Goal: Entertainment & Leisure: Consume media (video, audio)

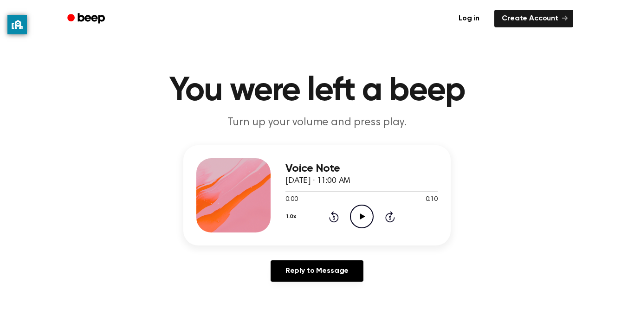
click at [360, 214] on icon at bounding box center [361, 216] width 5 height 6
click at [359, 212] on icon "Play Audio" at bounding box center [362, 217] width 24 height 24
click at [360, 219] on icon at bounding box center [361, 216] width 5 height 6
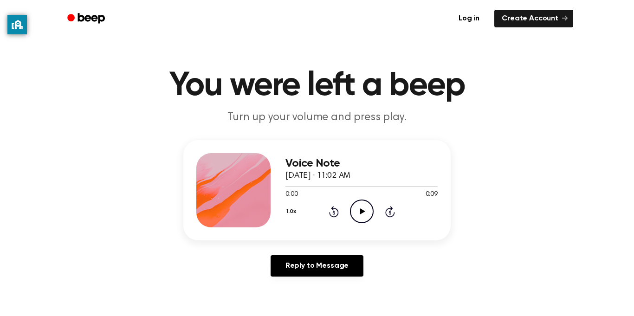
scroll to position [6, 0]
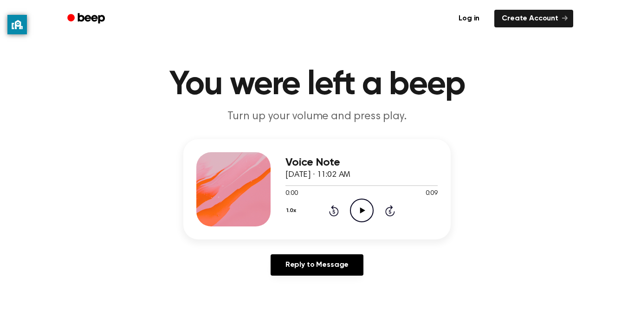
click at [364, 218] on icon "Play Audio" at bounding box center [362, 211] width 24 height 24
click at [363, 219] on icon "Play Audio" at bounding box center [362, 211] width 24 height 24
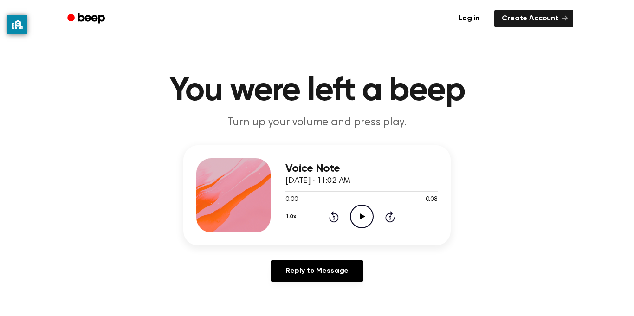
click at [360, 221] on icon "Play Audio" at bounding box center [362, 217] width 24 height 24
click at [362, 217] on icon at bounding box center [361, 216] width 5 height 6
click at [361, 222] on icon "Play Audio" at bounding box center [362, 217] width 24 height 24
click at [366, 216] on icon "Play Audio" at bounding box center [362, 217] width 24 height 24
click at [368, 220] on icon "Play Audio" at bounding box center [362, 217] width 24 height 24
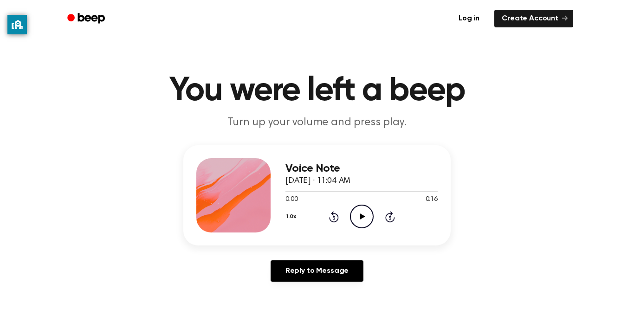
click at [365, 221] on icon "Play Audio" at bounding box center [362, 217] width 24 height 24
click at [359, 219] on icon "Play Audio" at bounding box center [362, 217] width 24 height 24
click at [360, 213] on icon "Play Audio" at bounding box center [362, 217] width 24 height 24
click at [372, 223] on icon "Play Audio" at bounding box center [362, 217] width 24 height 24
click at [350, 220] on icon "Play Audio" at bounding box center [362, 217] width 24 height 24
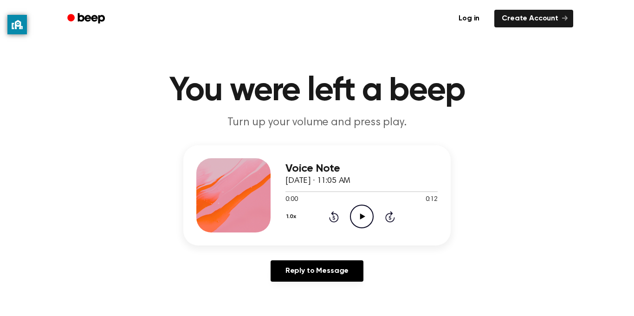
click at [360, 212] on icon "Play Audio" at bounding box center [362, 217] width 24 height 24
click at [375, 215] on div "1.0x Rewind 5 seconds Play Audio Skip 5 seconds" at bounding box center [361, 217] width 152 height 24
click at [370, 218] on icon "Play Audio" at bounding box center [362, 217] width 24 height 24
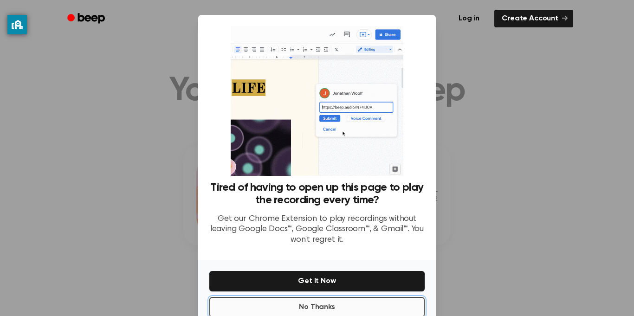
click at [359, 300] on button "No Thanks" at bounding box center [316, 307] width 215 height 20
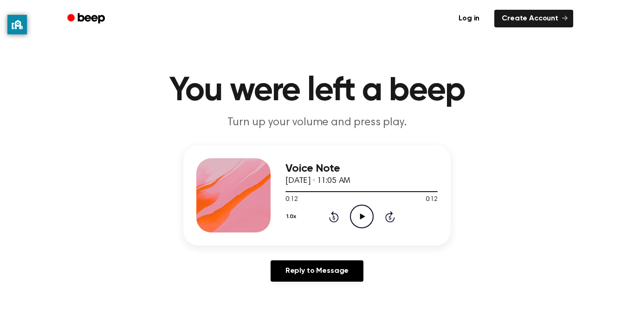
click at [354, 213] on icon "Play Audio" at bounding box center [362, 217] width 24 height 24
click at [359, 218] on icon "Play Audio" at bounding box center [362, 217] width 24 height 24
click at [361, 212] on icon "Play Audio" at bounding box center [362, 217] width 24 height 24
click at [363, 222] on icon "Play Audio" at bounding box center [362, 217] width 24 height 24
click at [356, 215] on icon "Play Audio" at bounding box center [362, 217] width 24 height 24
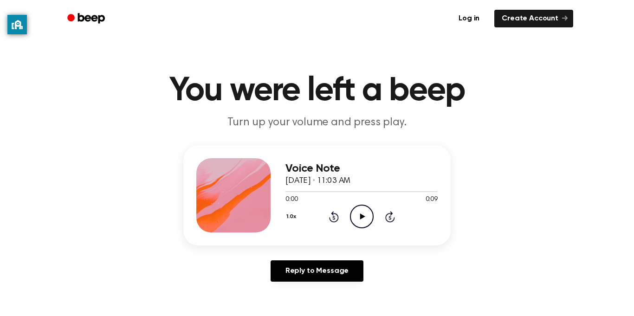
click at [363, 213] on icon "Play Audio" at bounding box center [362, 217] width 24 height 24
click at [366, 221] on icon "Play Audio" at bounding box center [362, 217] width 24 height 24
click at [362, 218] on icon at bounding box center [361, 216] width 5 height 6
click at [377, 218] on div "1.0x Rewind 5 seconds Play Audio Skip 5 seconds" at bounding box center [361, 217] width 152 height 24
click at [363, 215] on icon "Play Audio" at bounding box center [362, 217] width 24 height 24
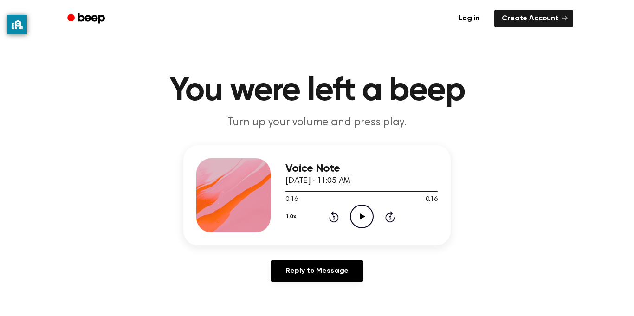
click at [357, 214] on icon "Play Audio" at bounding box center [362, 217] width 24 height 24
click at [364, 212] on icon "Pause Audio" at bounding box center [362, 217] width 24 height 24
click at [361, 219] on icon "Play Audio" at bounding box center [362, 217] width 24 height 24
